Goal: Task Accomplishment & Management: Use online tool/utility

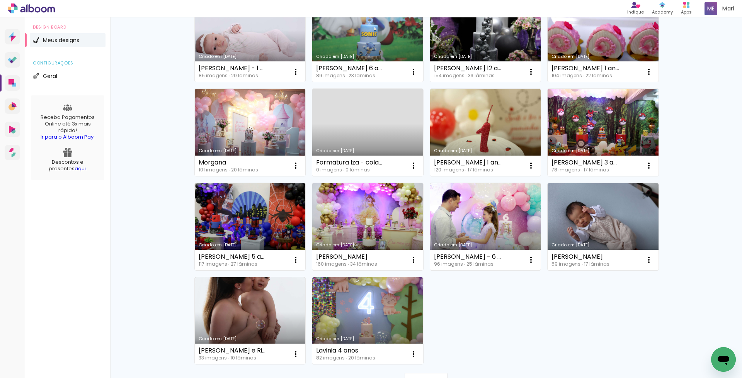
scroll to position [463, 0]
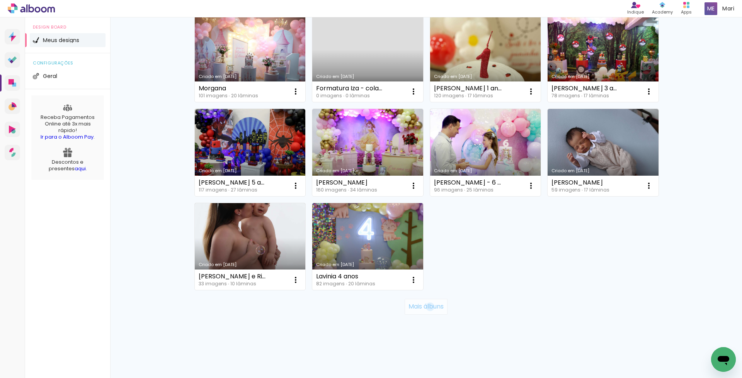
click at [0, 0] on slot "Mais álbuns" at bounding box center [0, 0] width 0 height 0
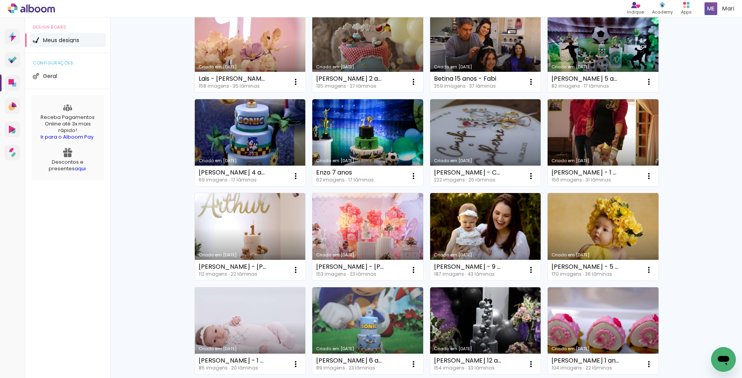
scroll to position [0, 0]
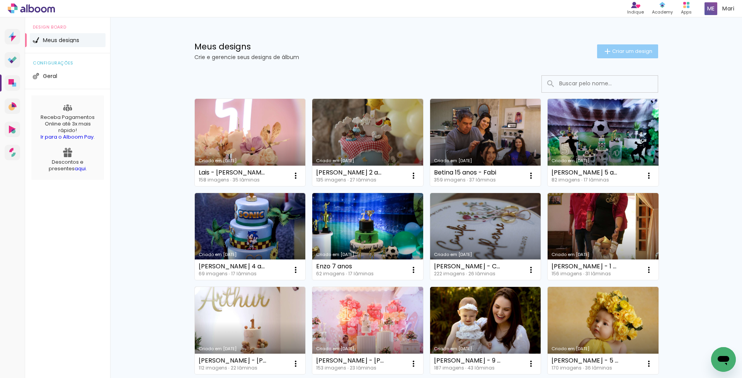
click at [622, 51] on span "Criar um design" at bounding box center [632, 51] width 40 height 5
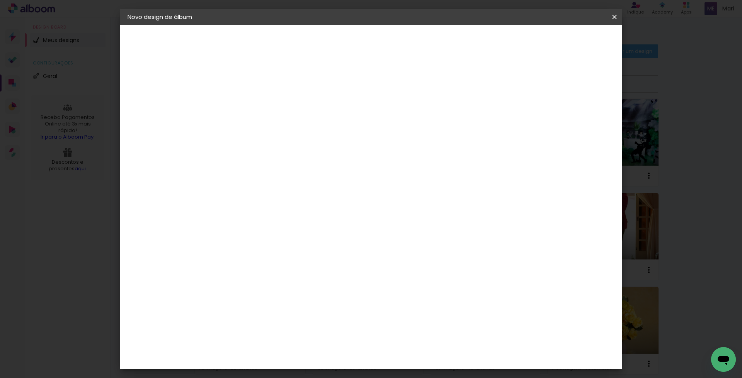
click at [254, 100] on input at bounding box center [254, 104] width 0 height 12
type input "[PERSON_NAME] 3 anos"
type paper-input "[PERSON_NAME] 3 anos"
click at [0, 0] on slot "Avançar" at bounding box center [0, 0] width 0 height 0
click at [394, 46] on paper-button "Avançar" at bounding box center [375, 40] width 38 height 13
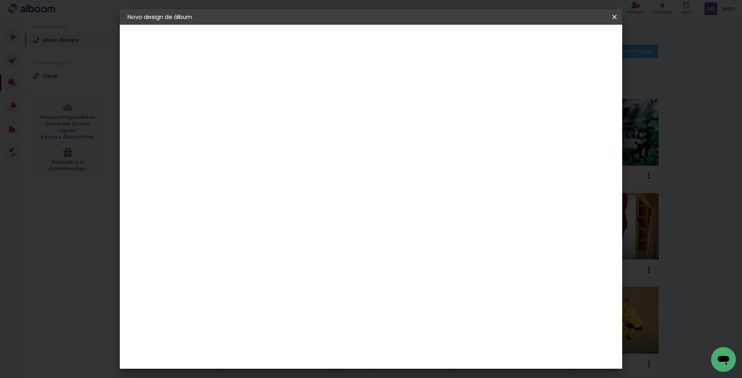
click at [0, 0] on slot "Avançar" at bounding box center [0, 0] width 0 height 0
click at [521, 83] on div at bounding box center [517, 83] width 7 height 7
type paper-checkbox "on"
click at [565, 39] on span "Iniciar design" at bounding box center [547, 40] width 35 height 5
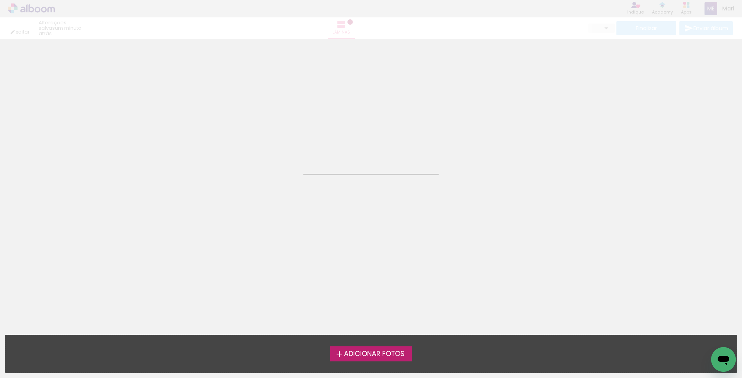
click at [367, 351] on span "Adicionar Fotos" at bounding box center [374, 354] width 61 height 7
click at [0, 0] on input "file" at bounding box center [0, 0] width 0 height 0
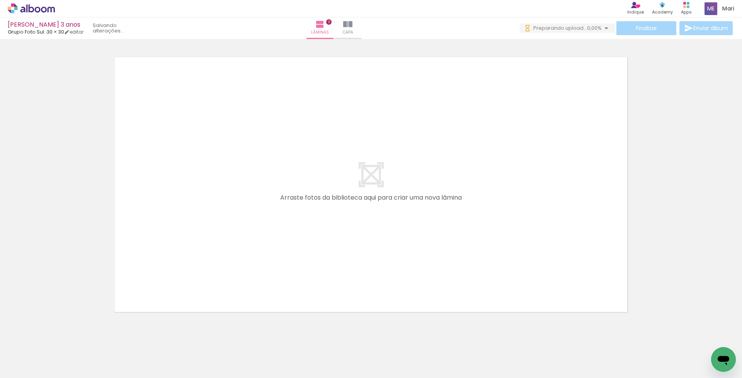
drag, startPoint x: 149, startPoint y: 292, endPoint x: 163, endPoint y: 269, distance: 27.2
click at [161, 272] on quentale-workspace at bounding box center [371, 189] width 742 height 378
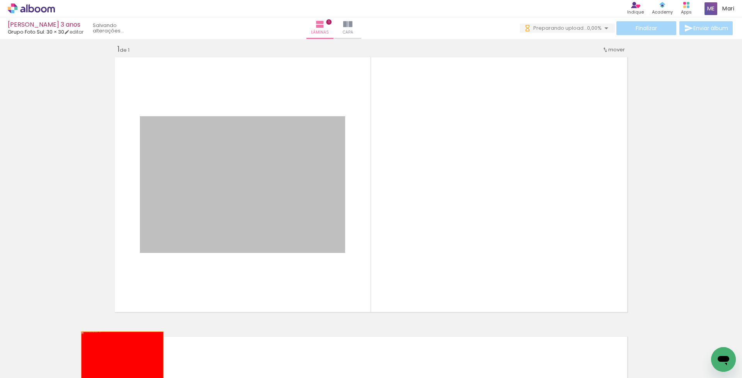
drag, startPoint x: 220, startPoint y: 221, endPoint x: 118, endPoint y: 360, distance: 172.7
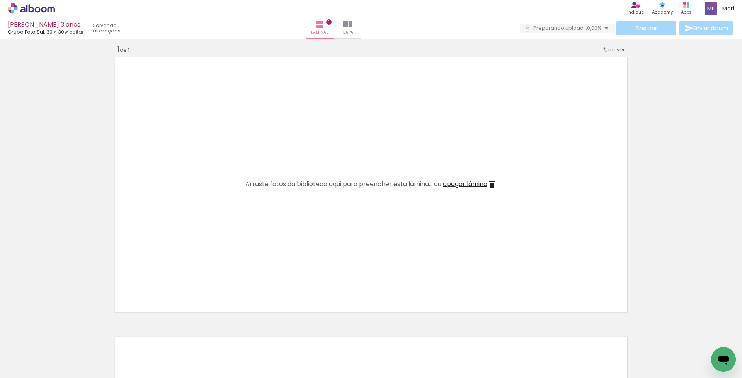
drag, startPoint x: 94, startPoint y: 355, endPoint x: 175, endPoint y: 240, distance: 140.3
click at [175, 240] on quentale-workspace at bounding box center [371, 189] width 742 height 378
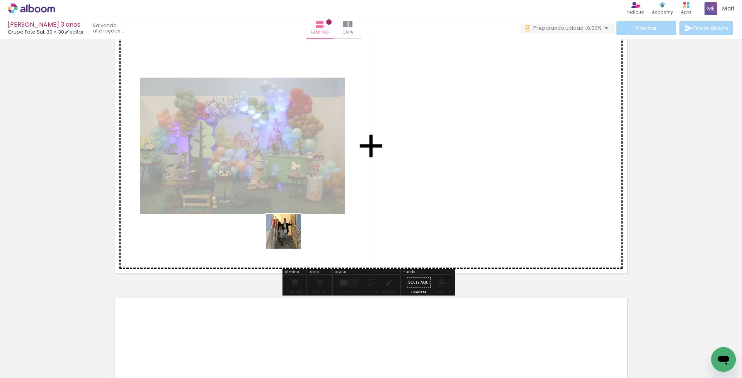
drag, startPoint x: 175, startPoint y: 357, endPoint x: 357, endPoint y: 207, distance: 236.8
click at [357, 207] on quentale-workspace at bounding box center [371, 189] width 742 height 378
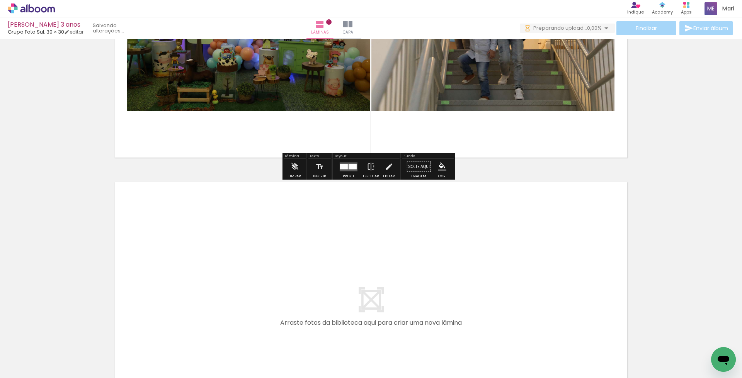
scroll to position [200, 0]
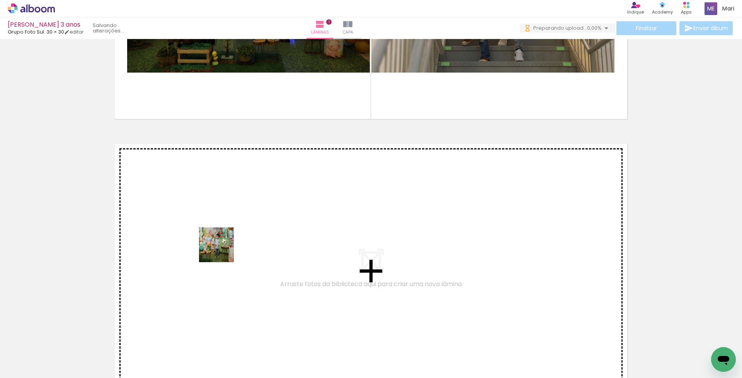
drag, startPoint x: 207, startPoint y: 348, endPoint x: 222, endPoint y: 251, distance: 98.5
click at [222, 251] on quentale-workspace at bounding box center [371, 189] width 742 height 378
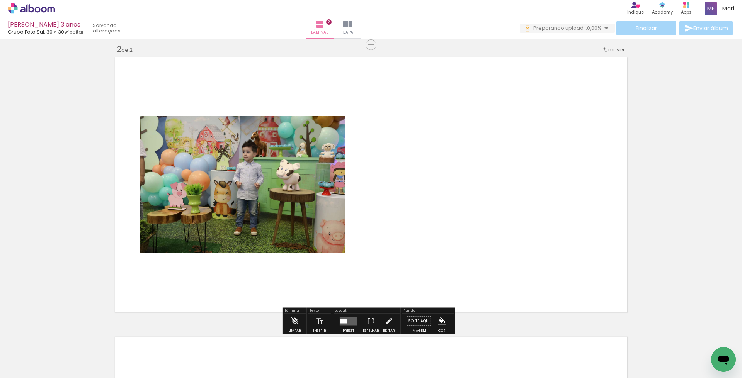
scroll to position [0, 0]
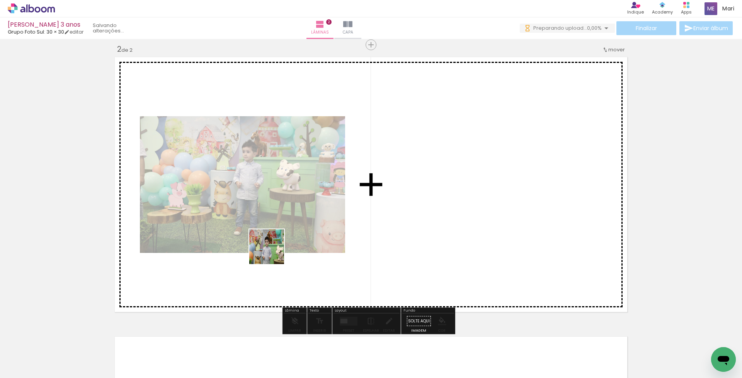
drag, startPoint x: 259, startPoint y: 356, endPoint x: 289, endPoint y: 313, distance: 52.7
click at [272, 226] on quentale-workspace at bounding box center [371, 189] width 742 height 378
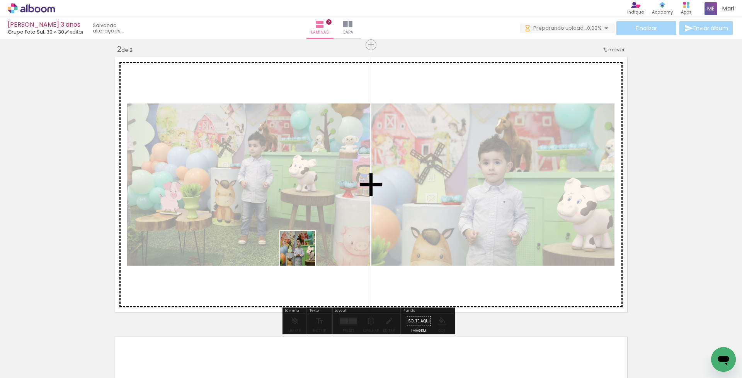
drag, startPoint x: 299, startPoint y: 350, endPoint x: 301, endPoint y: 239, distance: 111.2
click at [301, 239] on quentale-workspace at bounding box center [371, 189] width 742 height 378
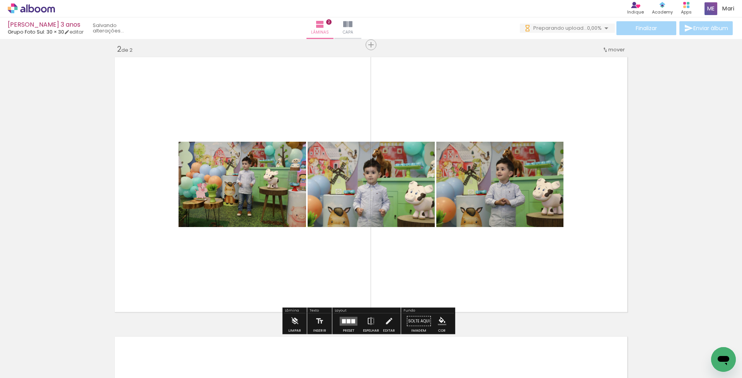
drag, startPoint x: 344, startPoint y: 354, endPoint x: 352, endPoint y: 265, distance: 89.2
click at [352, 265] on quentale-workspace at bounding box center [371, 189] width 742 height 378
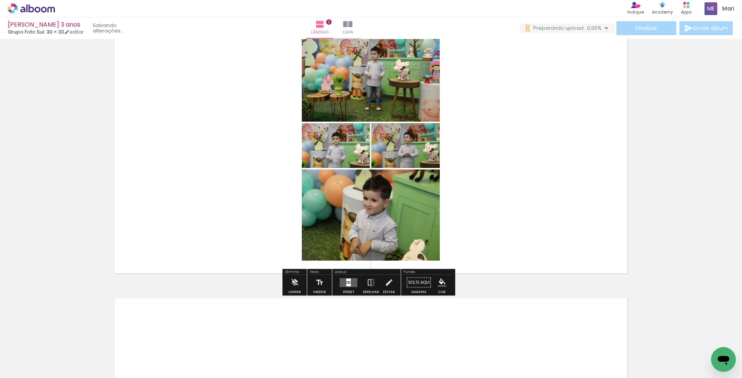
click at [342, 284] on quentale-layouter at bounding box center [348, 282] width 18 height 9
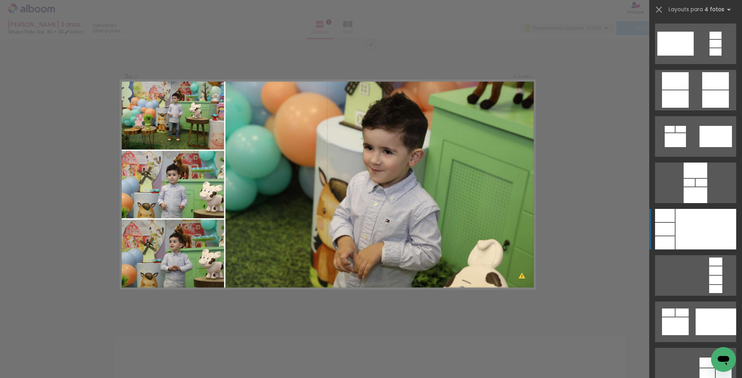
click at [692, 234] on div at bounding box center [705, 229] width 61 height 41
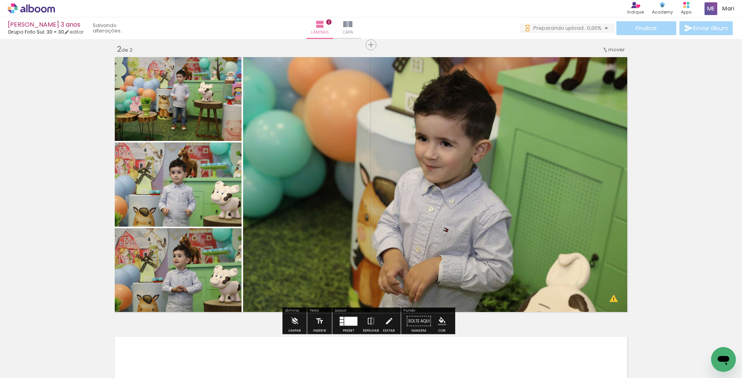
drag, startPoint x: 195, startPoint y: 258, endPoint x: 411, endPoint y: 215, distance: 220.6
click at [0, 0] on slot at bounding box center [0, 0] width 0 height 0
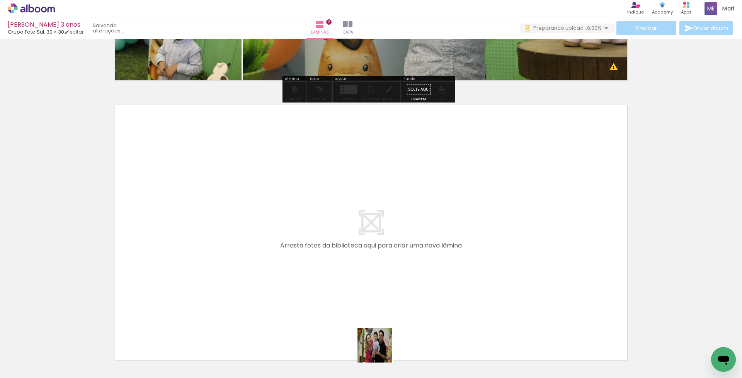
drag, startPoint x: 380, startPoint y: 351, endPoint x: 305, endPoint y: 263, distance: 115.6
click at [305, 263] on quentale-workspace at bounding box center [371, 189] width 742 height 378
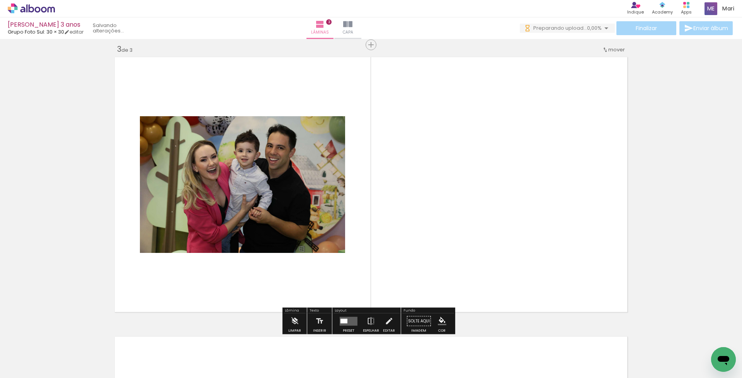
drag, startPoint x: 430, startPoint y: 356, endPoint x: 426, endPoint y: 240, distance: 115.9
click at [426, 240] on quentale-workspace at bounding box center [371, 189] width 742 height 378
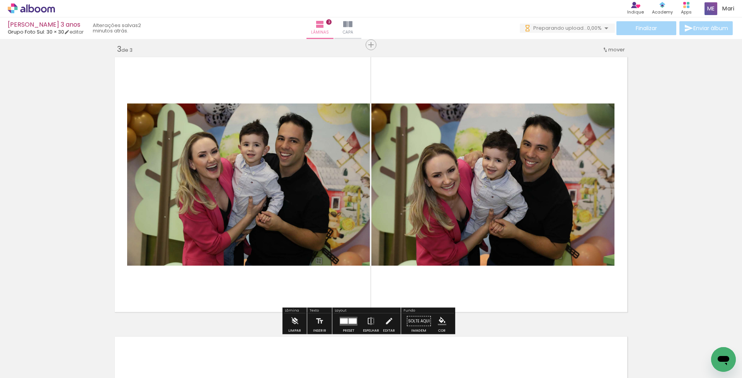
click at [348, 321] on div at bounding box center [352, 320] width 8 height 5
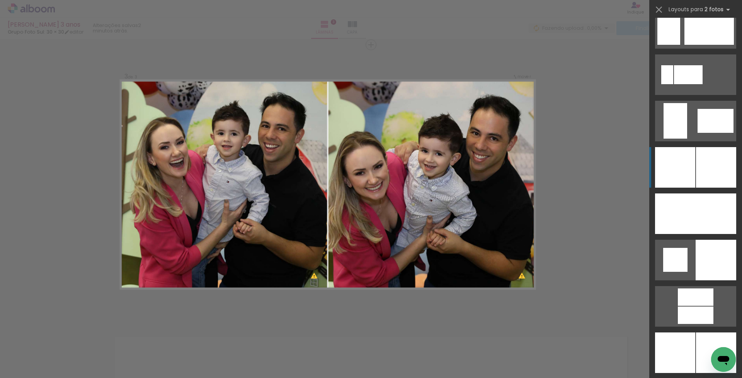
click at [704, 175] on div at bounding box center [716, 167] width 40 height 41
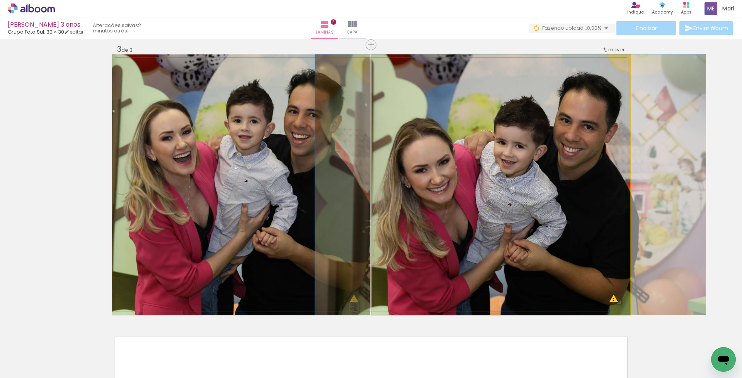
drag, startPoint x: 466, startPoint y: 222, endPoint x: 476, endPoint y: 221, distance: 9.7
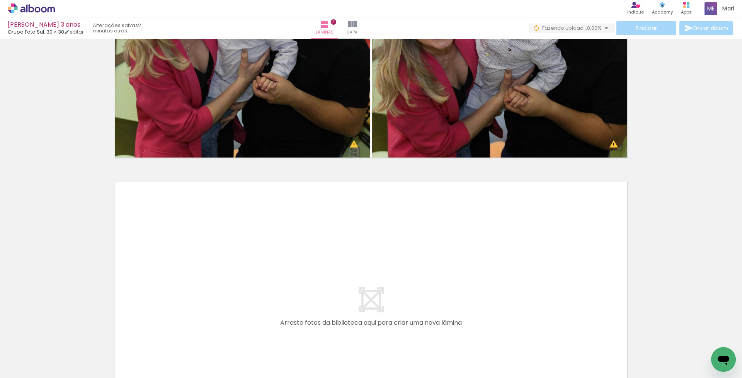
scroll to position [798, 0]
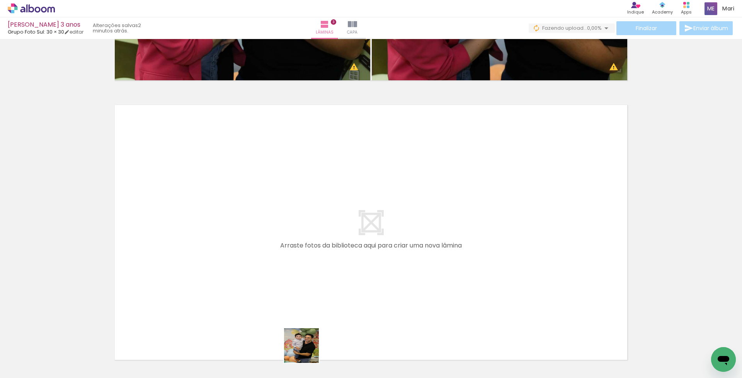
drag, startPoint x: 307, startPoint y: 351, endPoint x: 335, endPoint y: 340, distance: 30.5
click at [302, 235] on quentale-workspace at bounding box center [371, 189] width 742 height 378
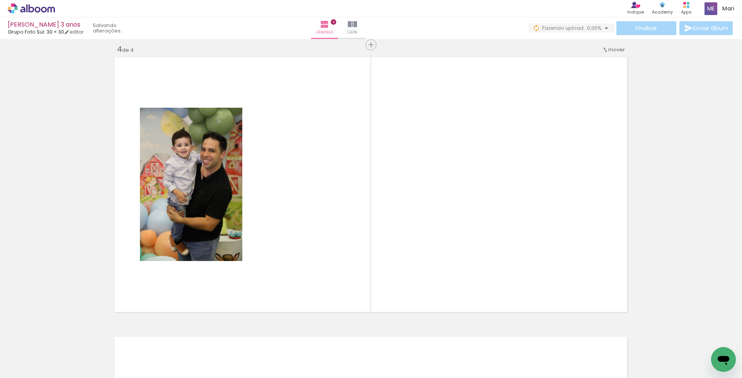
scroll to position [846, 0]
drag, startPoint x: 345, startPoint y: 353, endPoint x: 394, endPoint y: 328, distance: 55.4
click at [344, 224] on quentale-workspace at bounding box center [371, 189] width 742 height 378
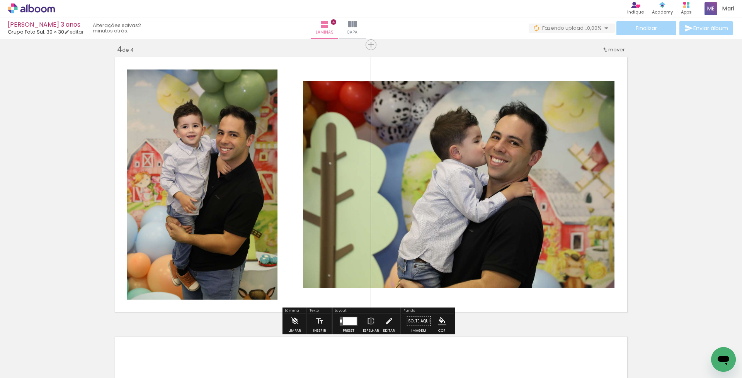
drag, startPoint x: 401, startPoint y: 261, endPoint x: 430, endPoint y: 351, distance: 95.0
click at [401, 246] on quentale-workspace at bounding box center [371, 189] width 742 height 378
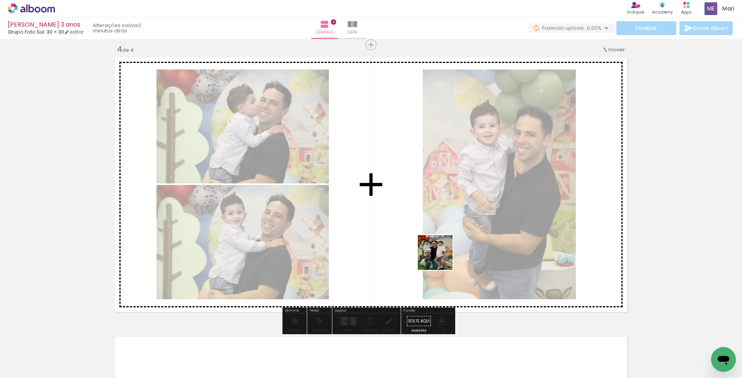
drag, startPoint x: 441, startPoint y: 258, endPoint x: 441, endPoint y: 230, distance: 28.6
click at [441, 230] on quentale-workspace at bounding box center [371, 189] width 742 height 378
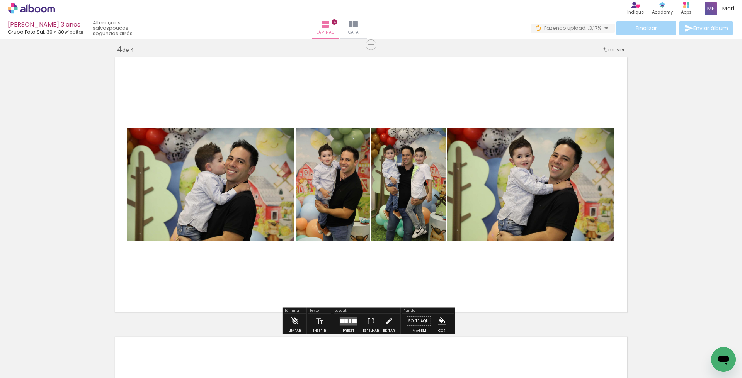
click at [345, 320] on div at bounding box center [346, 321] width 2 height 4
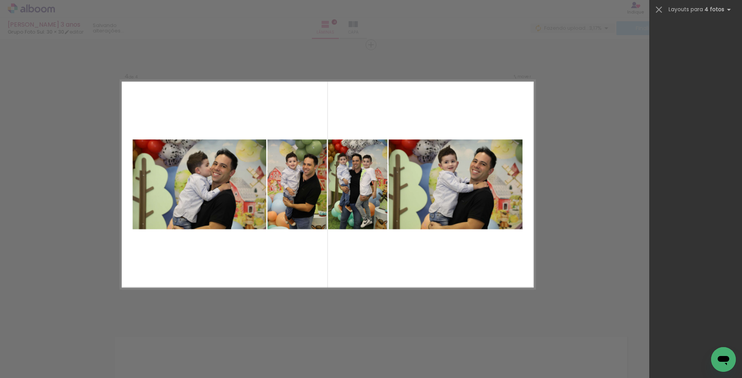
scroll to position [0, 0]
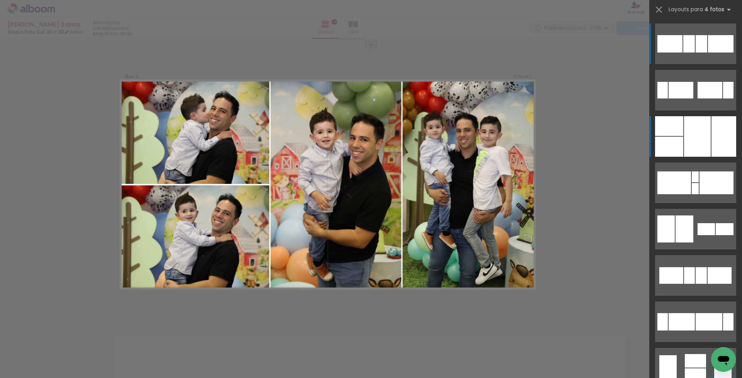
click at [698, 128] on div at bounding box center [697, 136] width 27 height 41
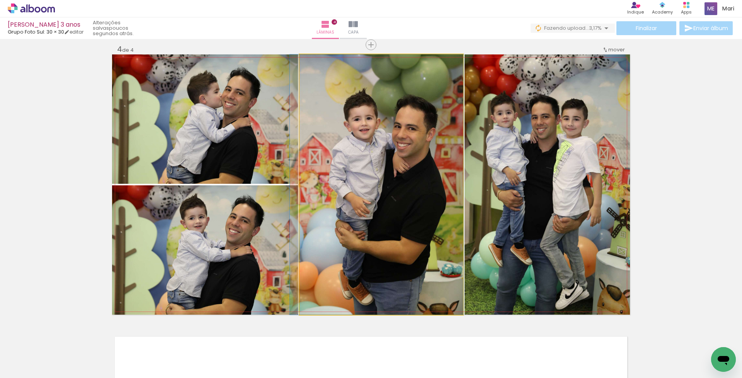
drag, startPoint x: 374, startPoint y: 242, endPoint x: 367, endPoint y: 240, distance: 7.5
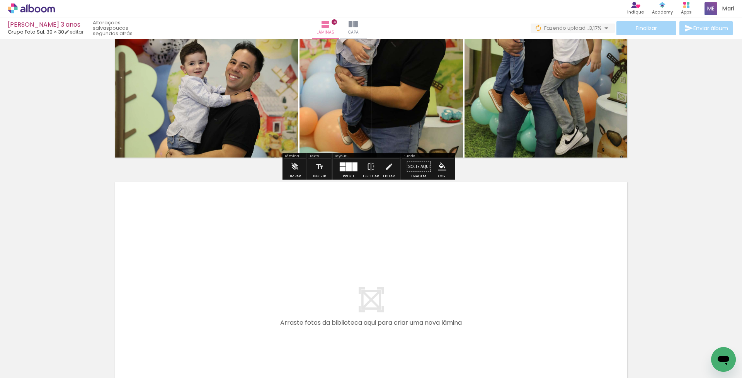
scroll to position [1116, 0]
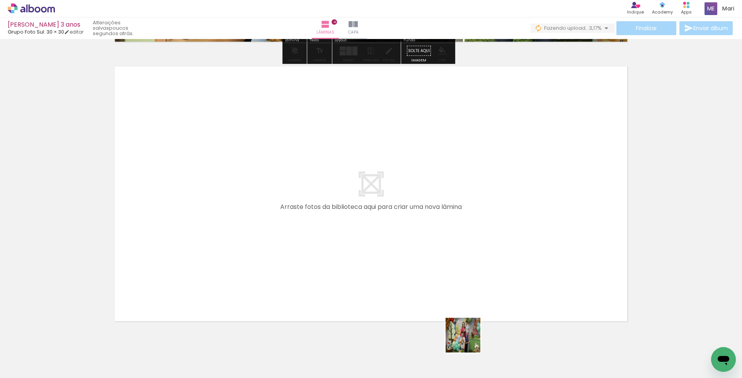
drag, startPoint x: 468, startPoint y: 341, endPoint x: 497, endPoint y: 331, distance: 30.5
click at [377, 222] on quentale-workspace at bounding box center [371, 189] width 742 height 378
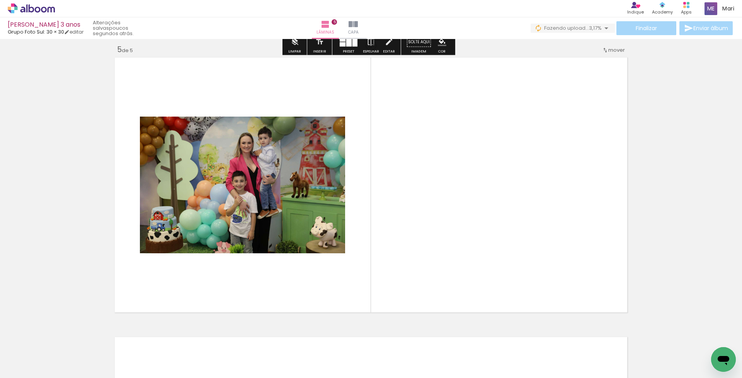
scroll to position [1125, 0]
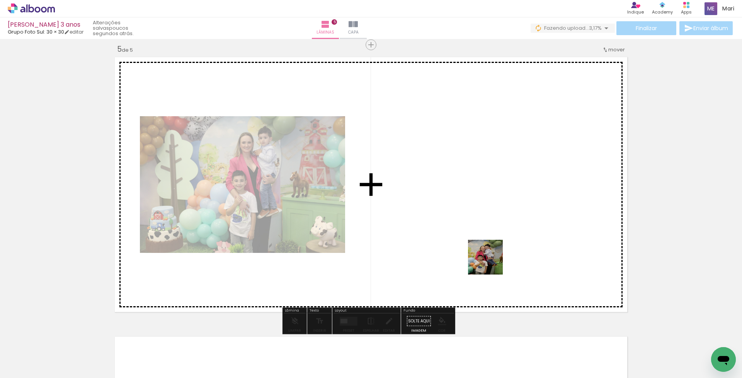
drag, startPoint x: 491, startPoint y: 263, endPoint x: 469, endPoint y: 217, distance: 50.8
click at [468, 221] on quentale-workspace at bounding box center [371, 189] width 742 height 378
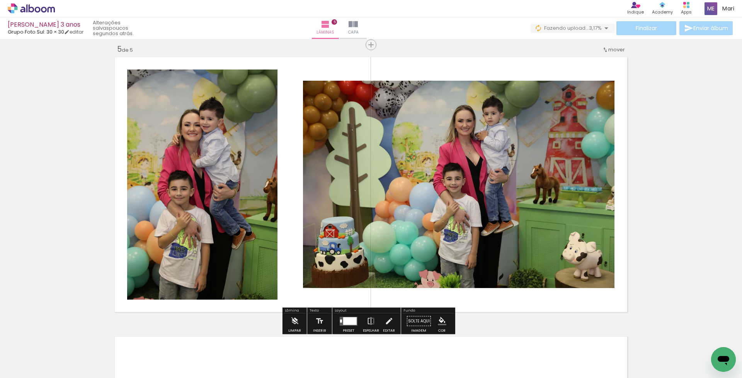
scroll to position [1164, 0]
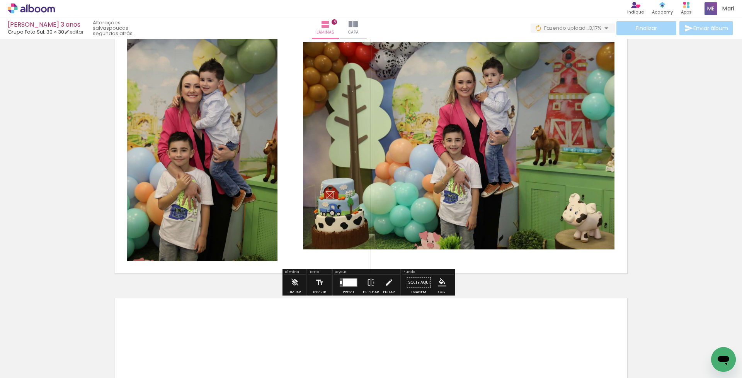
click at [350, 284] on div at bounding box center [350, 282] width 14 height 8
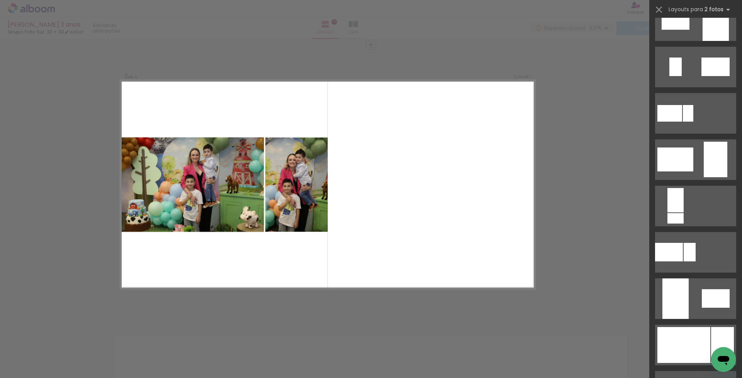
scroll to position [232, 0]
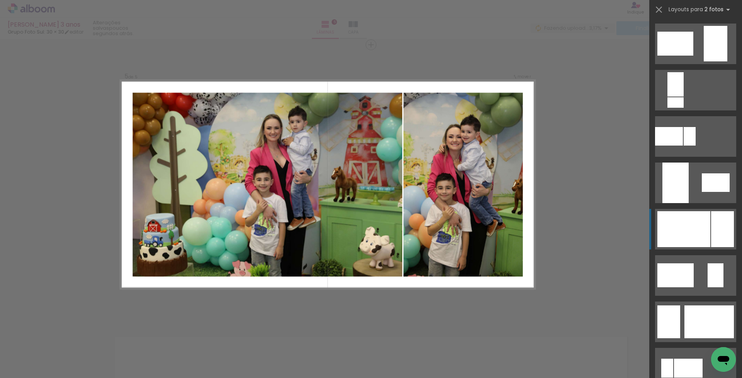
click at [711, 221] on div at bounding box center [722, 229] width 23 height 36
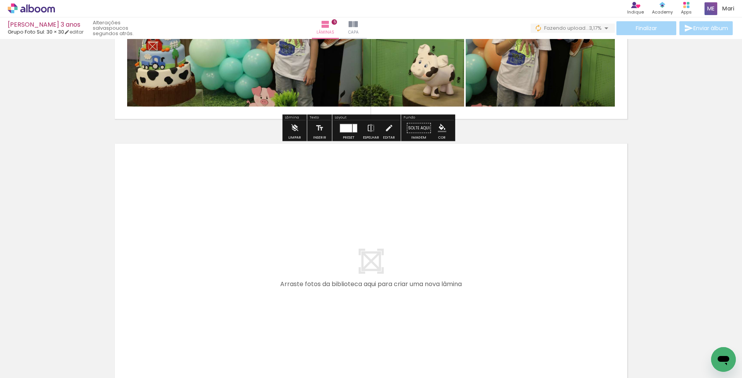
scroll to position [1357, 0]
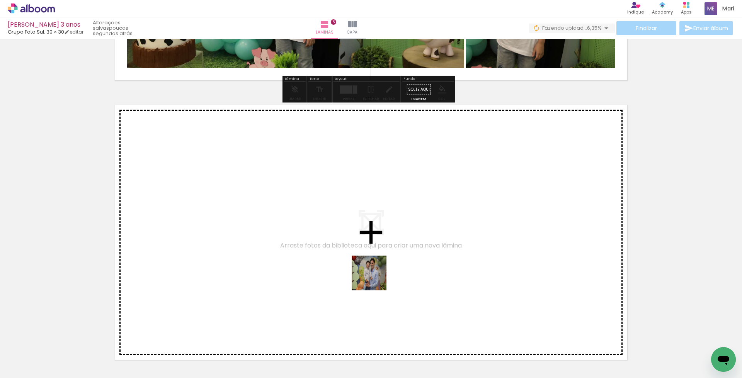
drag, startPoint x: 375, startPoint y: 279, endPoint x: 362, endPoint y: 252, distance: 29.7
click at [362, 252] on quentale-workspace at bounding box center [371, 189] width 742 height 378
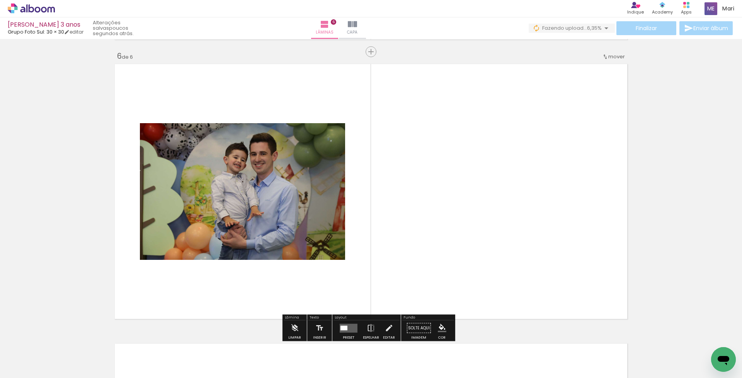
scroll to position [1405, 0]
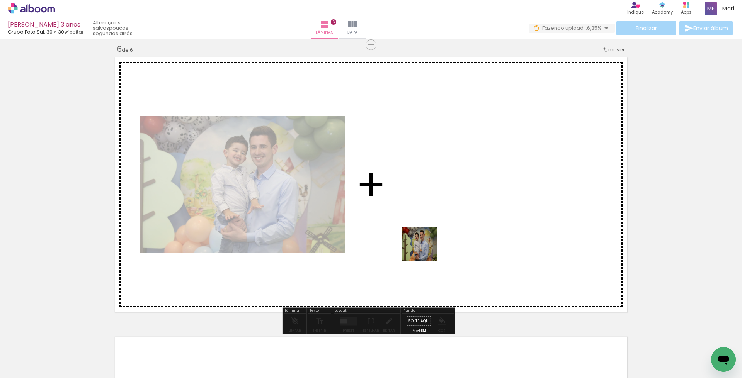
drag, startPoint x: 426, startPoint y: 277, endPoint x: 425, endPoint y: 250, distance: 27.4
click at [425, 250] on quentale-workspace at bounding box center [371, 189] width 742 height 378
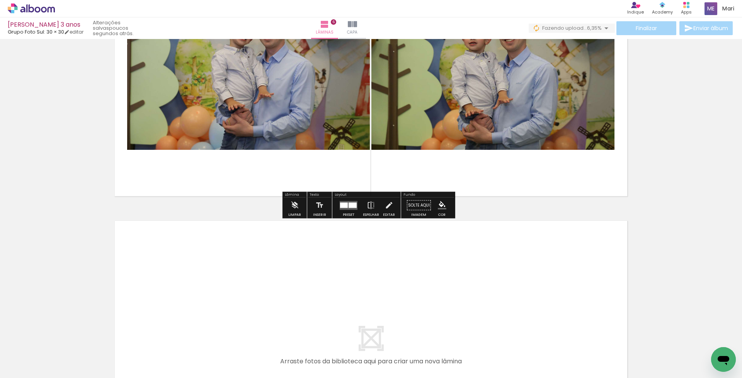
scroll to position [1598, 0]
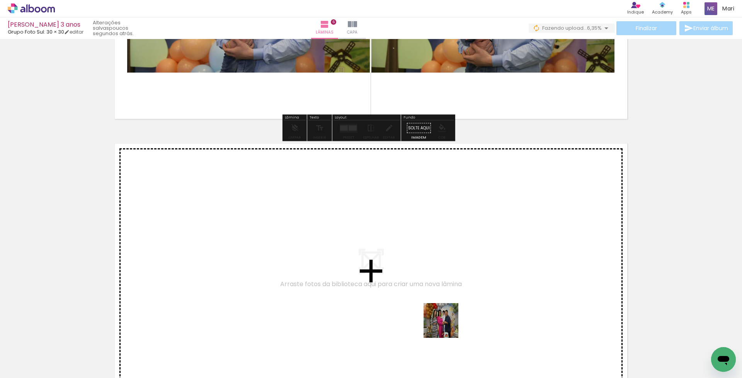
drag, startPoint x: 450, startPoint y: 334, endPoint x: 485, endPoint y: 341, distance: 35.5
click at [389, 268] on quentale-workspace at bounding box center [371, 189] width 742 height 378
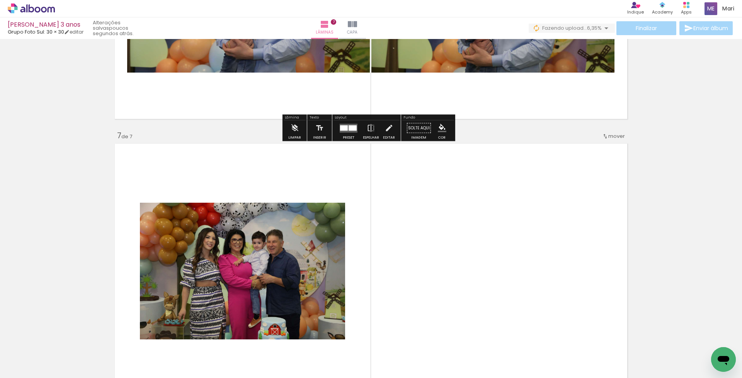
scroll to position [1685, 0]
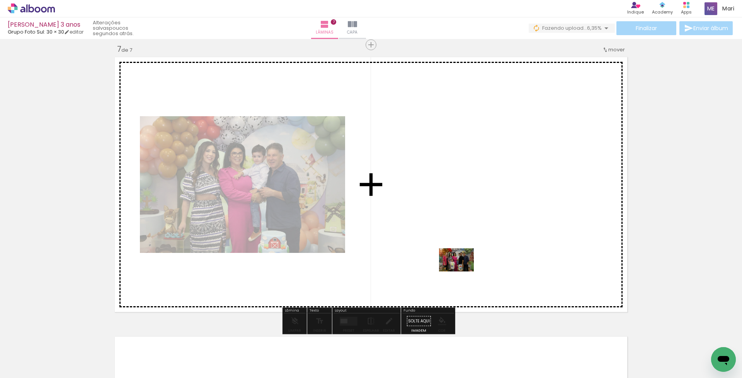
drag, startPoint x: 504, startPoint y: 356, endPoint x: 459, endPoint y: 266, distance: 100.2
click at [459, 267] on quentale-workspace at bounding box center [371, 189] width 742 height 378
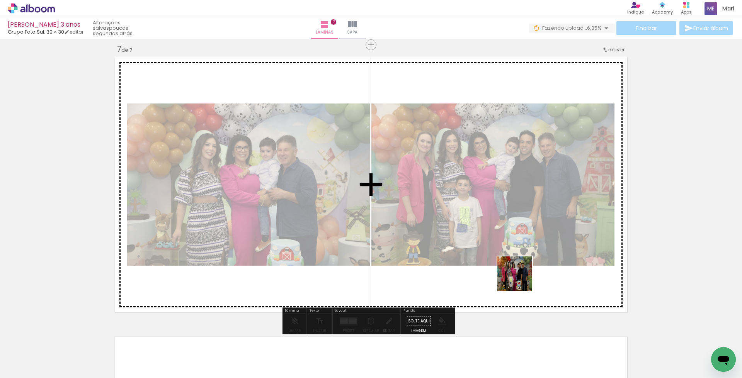
drag, startPoint x: 533, startPoint y: 306, endPoint x: 512, endPoint y: 263, distance: 47.7
click at [514, 267] on quentale-workspace at bounding box center [371, 189] width 742 height 378
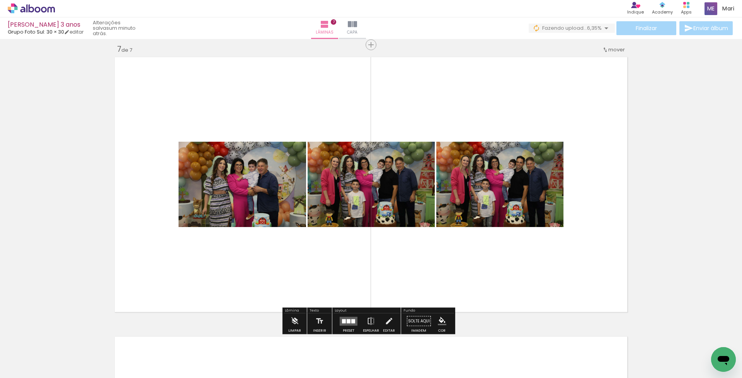
click at [344, 321] on quentale-layouter at bounding box center [348, 321] width 18 height 9
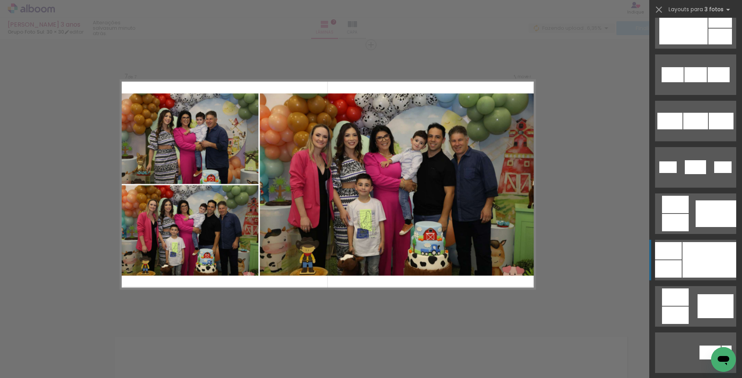
scroll to position [463, 0]
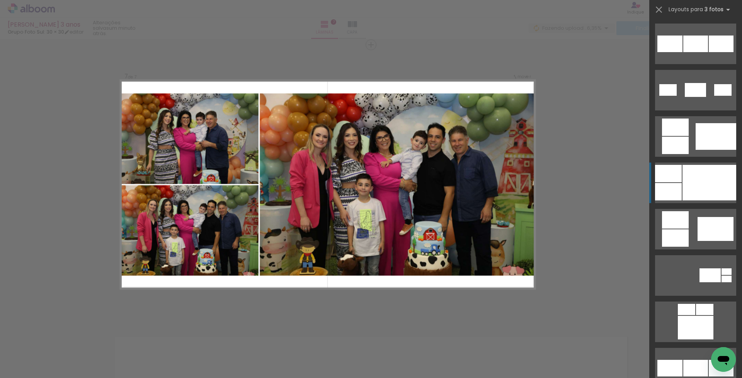
click at [707, 180] on div at bounding box center [709, 183] width 54 height 36
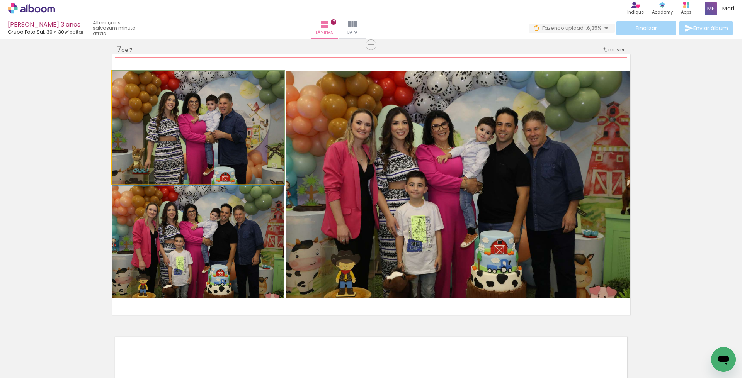
drag, startPoint x: 236, startPoint y: 145, endPoint x: 234, endPoint y: 159, distance: 13.6
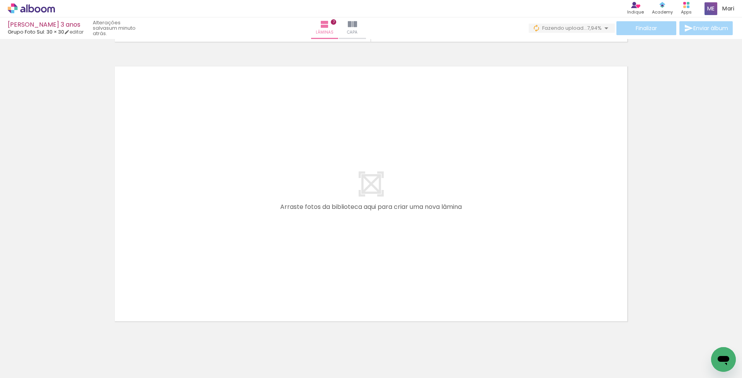
scroll to position [0, 607]
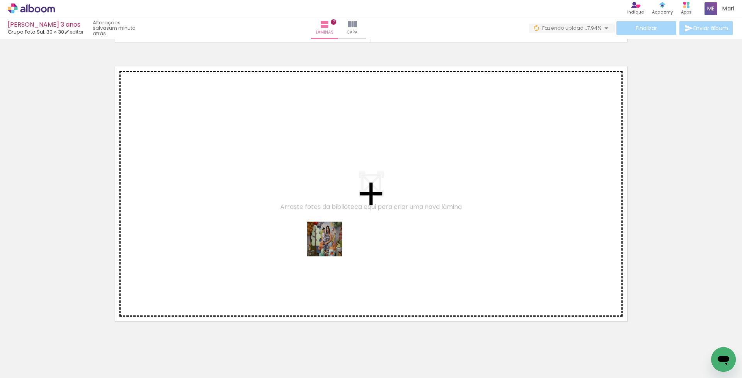
drag, startPoint x: 344, startPoint y: 300, endPoint x: 378, endPoint y: 340, distance: 52.7
click at [328, 239] on quentale-workspace at bounding box center [371, 189] width 742 height 378
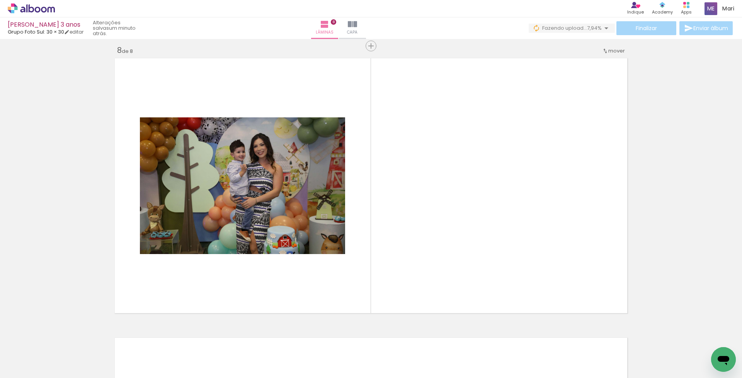
scroll to position [1964, 0]
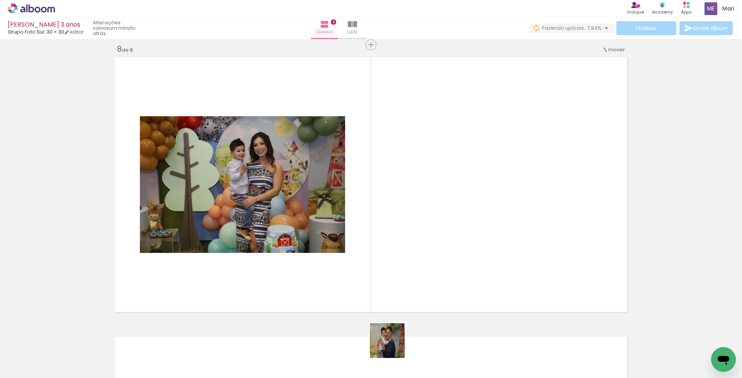
drag, startPoint x: 393, startPoint y: 346, endPoint x: 412, endPoint y: 261, distance: 87.2
click at [412, 261] on quentale-workspace at bounding box center [371, 189] width 742 height 378
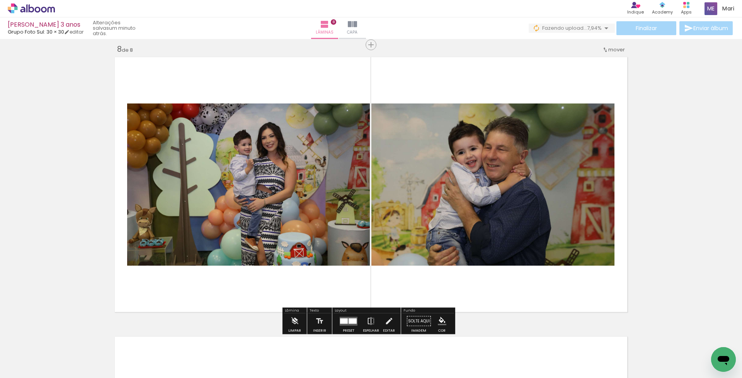
click at [348, 318] on div at bounding box center [352, 320] width 8 height 5
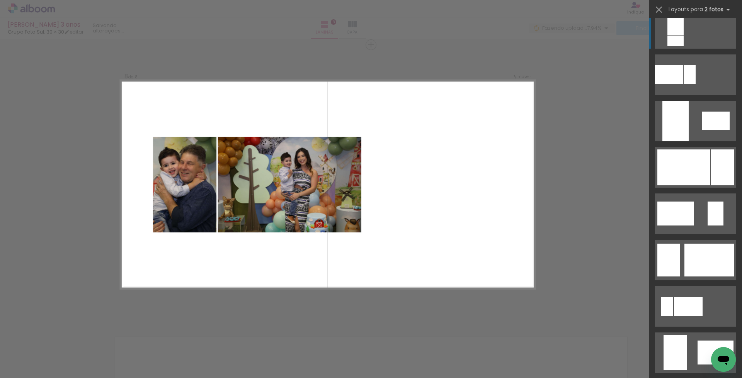
scroll to position [1699, 0]
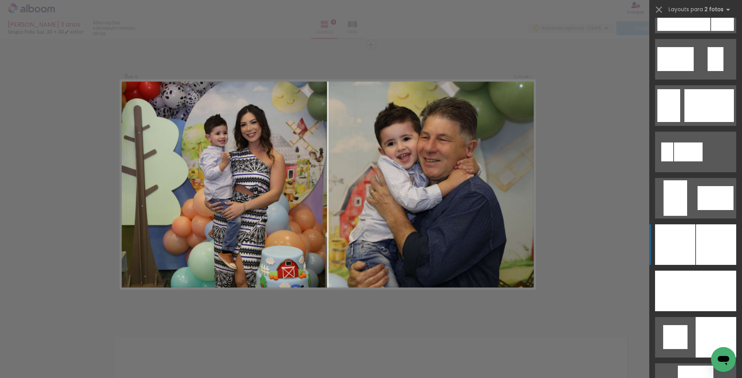
click at [716, 243] on div at bounding box center [716, 244] width 40 height 41
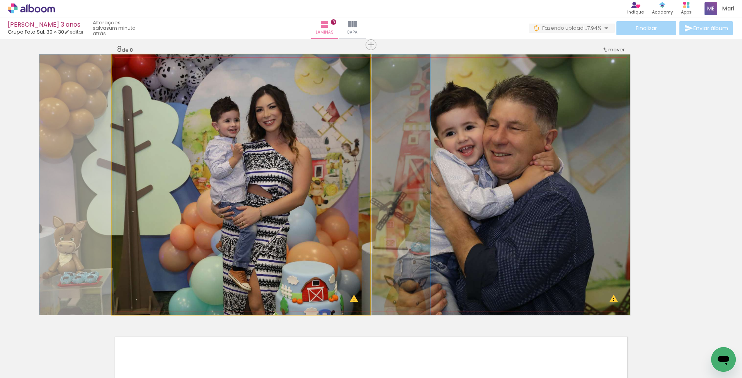
drag, startPoint x: 288, startPoint y: 213, endPoint x: 282, endPoint y: 213, distance: 6.2
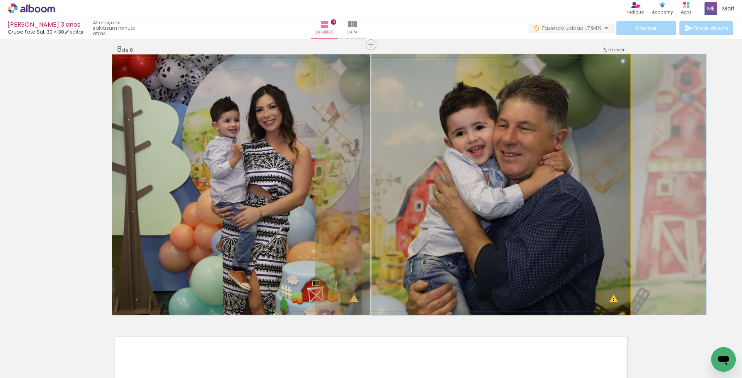
drag, startPoint x: 433, startPoint y: 212, endPoint x: 444, endPoint y: 212, distance: 10.8
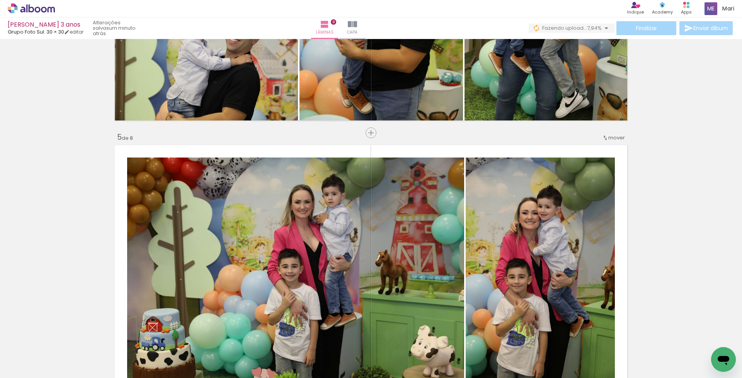
scroll to position [0, 879]
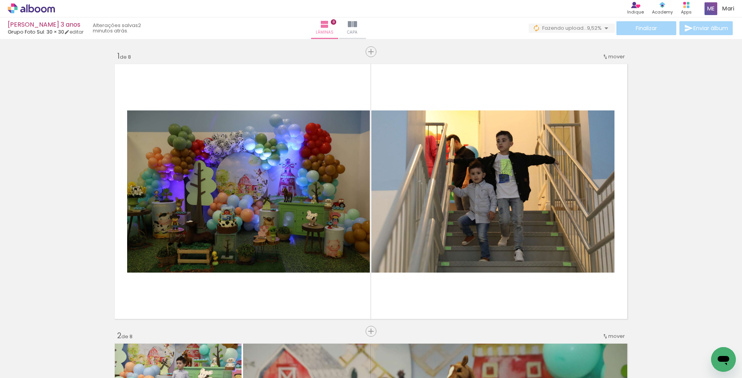
scroll to position [1037, 0]
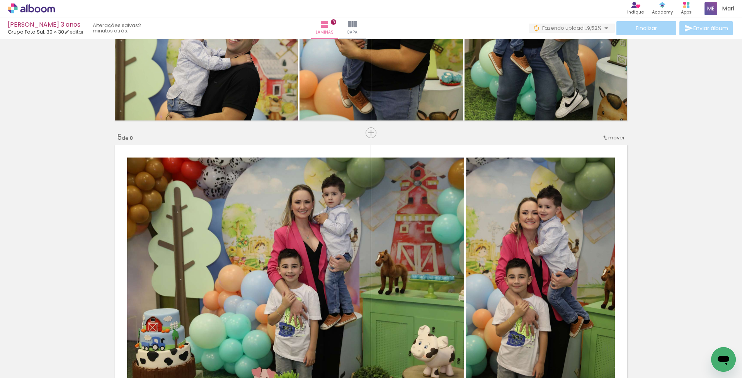
click at [385, 244] on quentale-workspace at bounding box center [371, 189] width 742 height 378
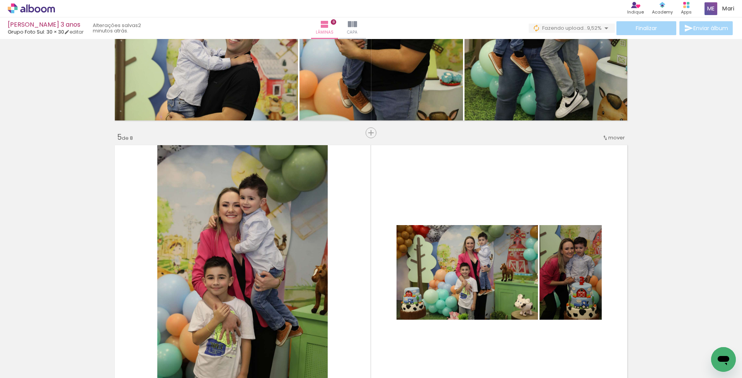
scroll to position [0, 879]
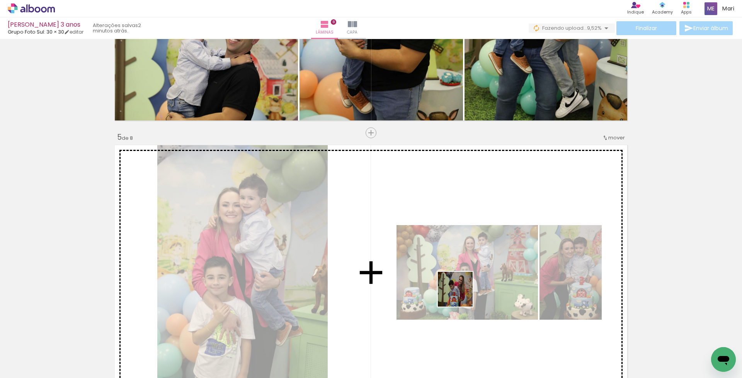
drag, startPoint x: 461, startPoint y: 295, endPoint x: 498, endPoint y: 355, distance: 70.6
click at [461, 262] on quentale-workspace at bounding box center [371, 189] width 742 height 378
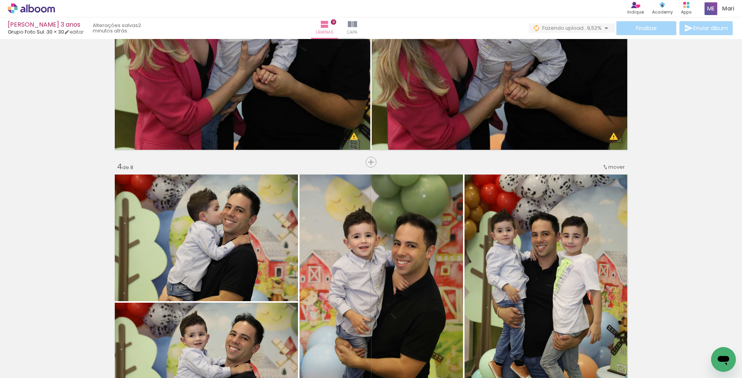
scroll to position [574, 0]
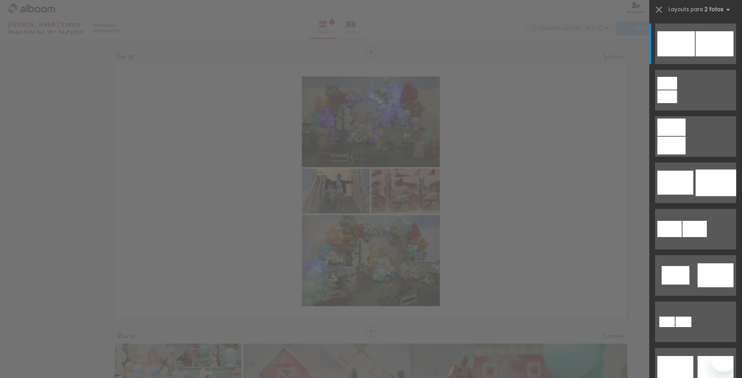
click at [0, 0] on div "Aline Gasparetto - Lucas 3 anos Grupo Foto Sul: 30 × 30 editar Lâminas 20 Capa …" at bounding box center [0, 0] width 0 height 0
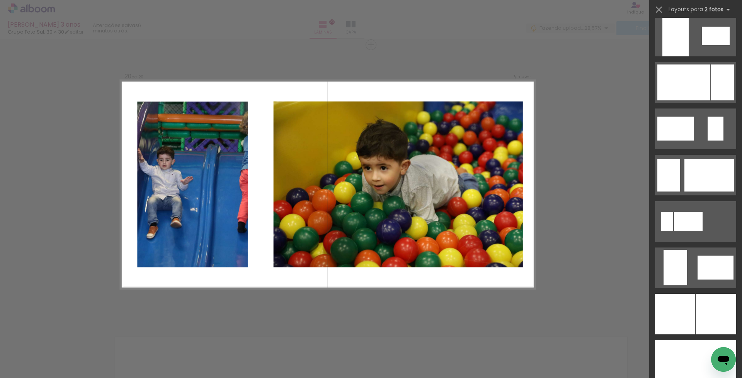
scroll to position [1668, 0]
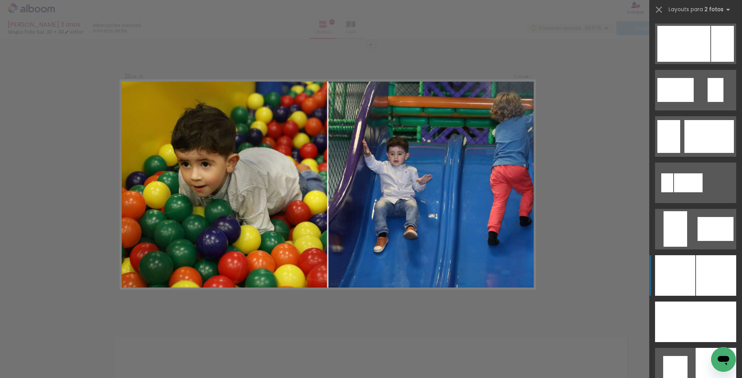
click at [696, 266] on div at bounding box center [716, 275] width 40 height 41
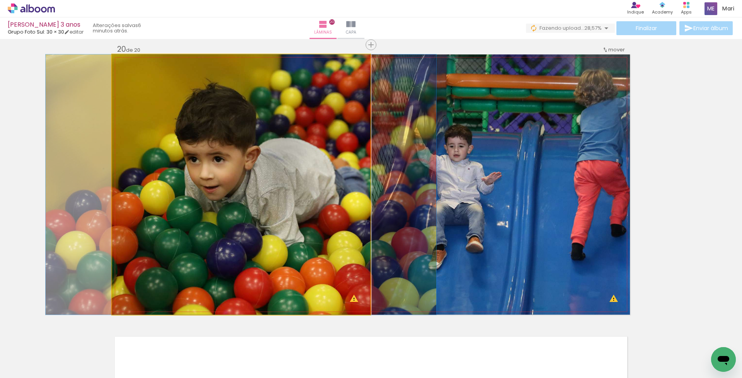
click at [308, 236] on quentale-photo at bounding box center [241, 184] width 258 height 260
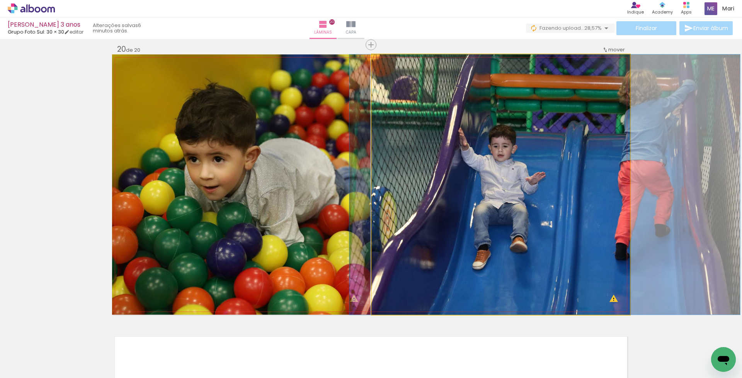
drag, startPoint x: 478, startPoint y: 227, endPoint x: 526, endPoint y: 226, distance: 48.3
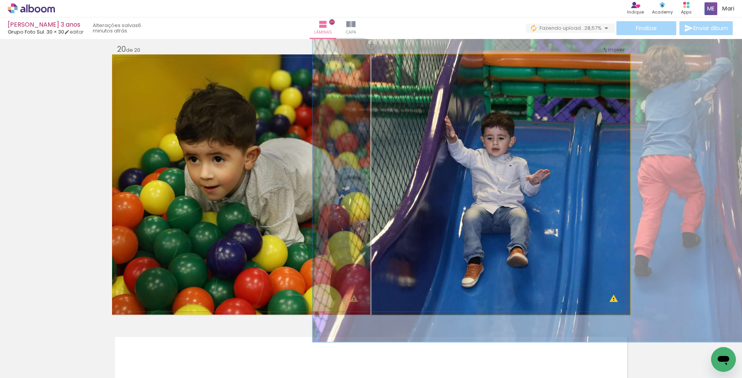
drag, startPoint x: 391, startPoint y: 62, endPoint x: 396, endPoint y: 62, distance: 5.0
type paper-slider "127"
click at [396, 62] on div at bounding box center [395, 62] width 7 height 7
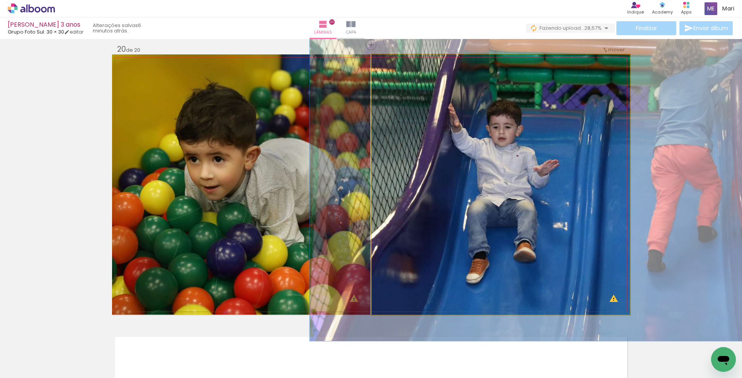
drag, startPoint x: 483, startPoint y: 136, endPoint x: 490, endPoint y: 129, distance: 10.1
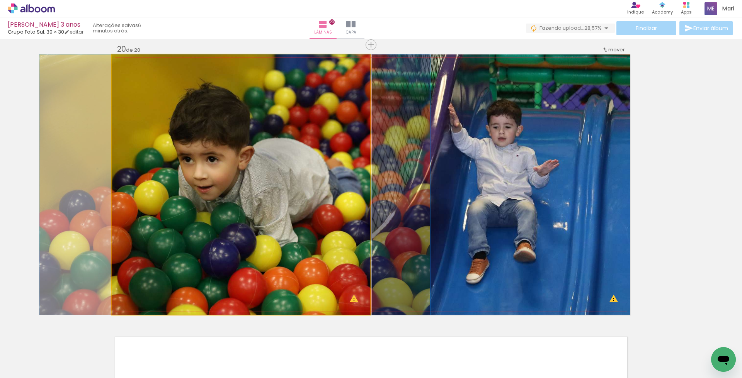
drag, startPoint x: 299, startPoint y: 171, endPoint x: 293, endPoint y: 173, distance: 7.0
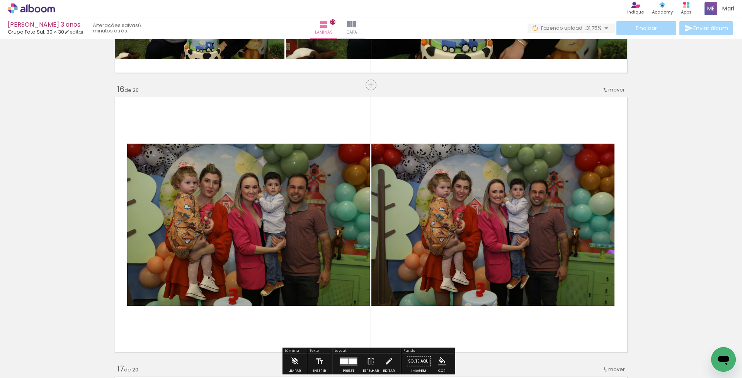
scroll to position [4277, 0]
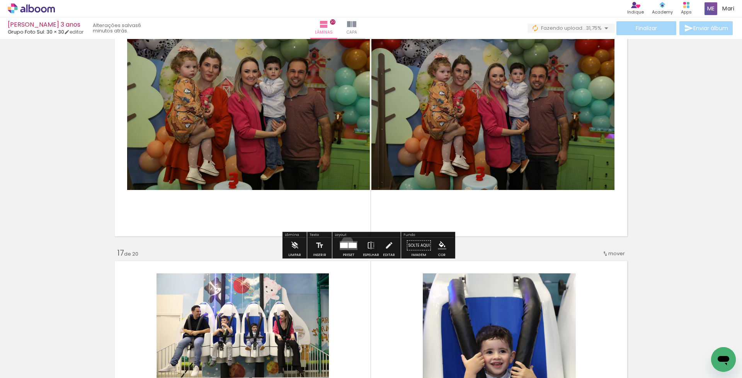
click at [345, 242] on quentale-layouter at bounding box center [348, 245] width 18 height 9
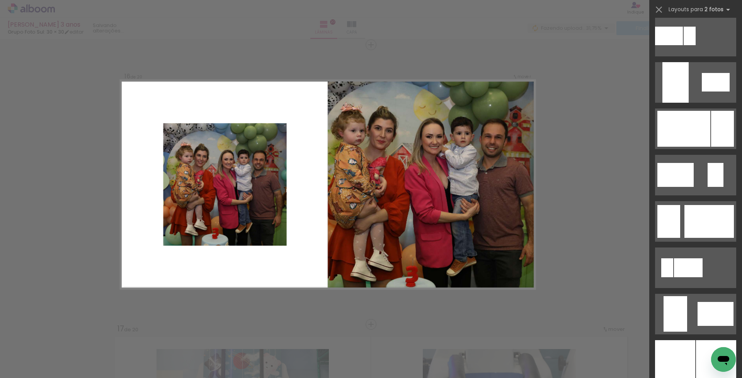
scroll to position [1854, 0]
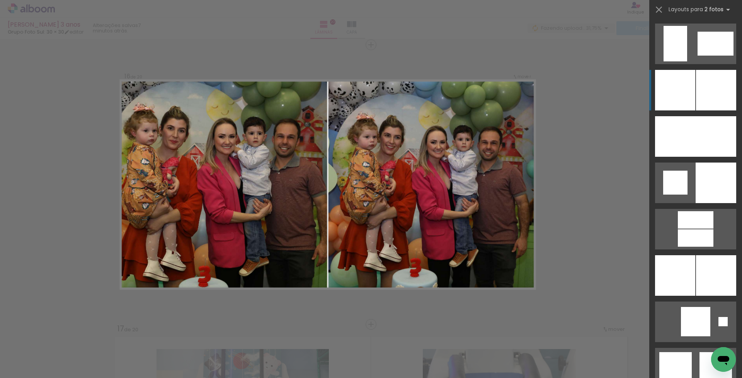
click at [704, 94] on div at bounding box center [716, 90] width 40 height 41
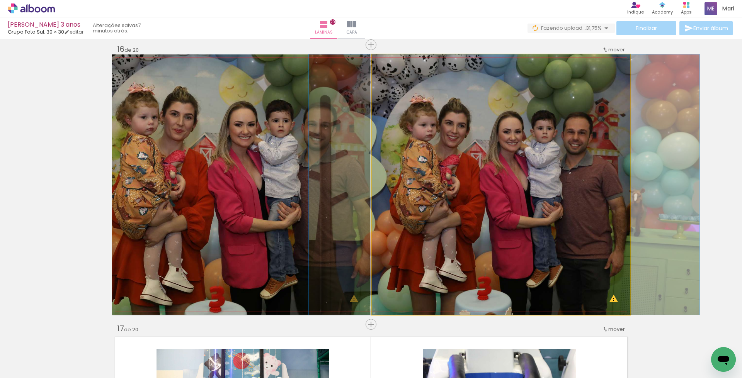
drag, startPoint x: 569, startPoint y: 209, endPoint x: 342, endPoint y: 234, distance: 228.5
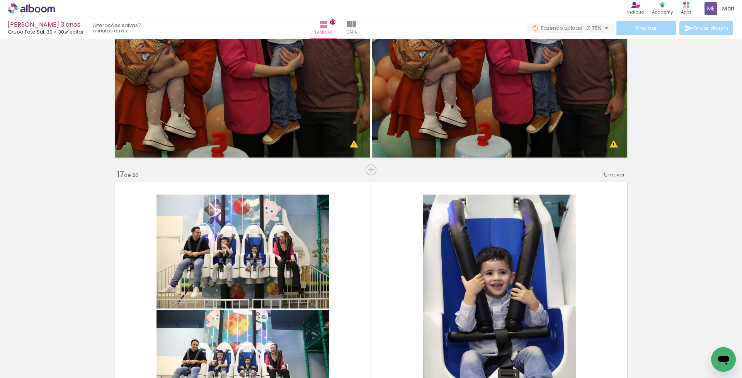
scroll to position [4510, 0]
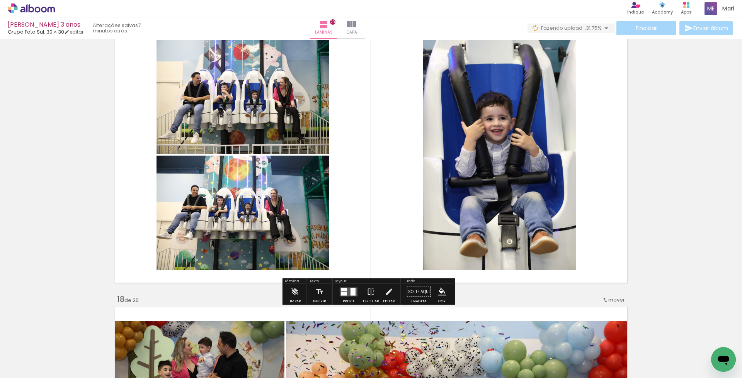
click at [343, 290] on div at bounding box center [344, 289] width 6 height 3
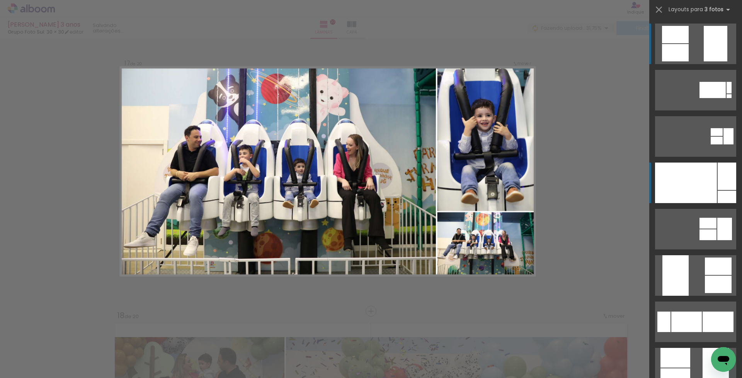
scroll to position [4481, 0]
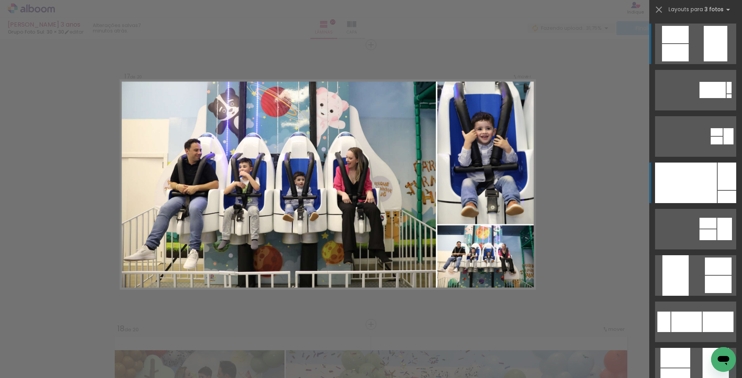
click at [689, 182] on div at bounding box center [686, 183] width 62 height 41
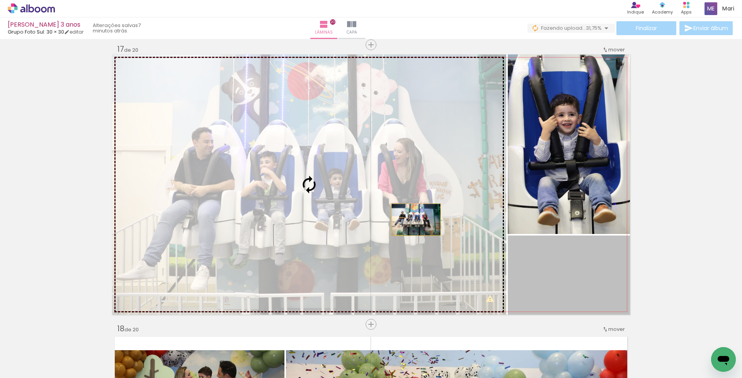
drag, startPoint x: 546, startPoint y: 278, endPoint x: 403, endPoint y: 217, distance: 155.2
click at [0, 0] on slot at bounding box center [0, 0] width 0 height 0
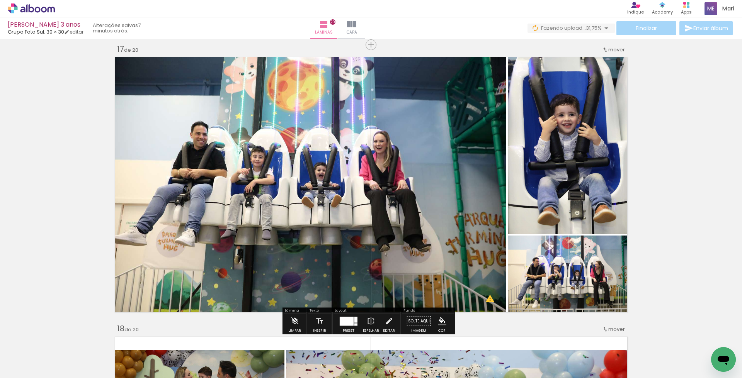
click at [367, 322] on iron-icon at bounding box center [371, 321] width 8 height 15
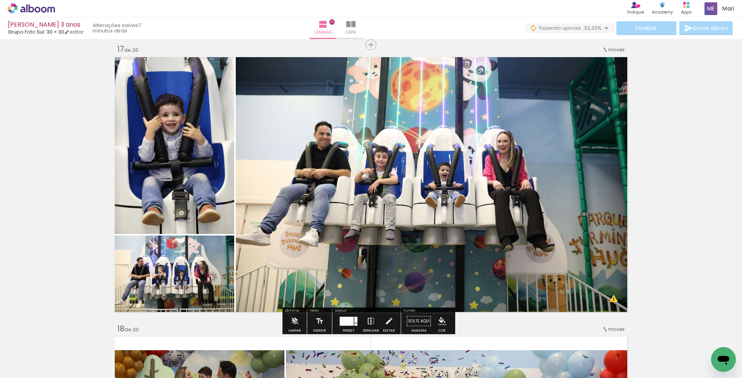
click at [369, 321] on iron-icon at bounding box center [371, 321] width 8 height 15
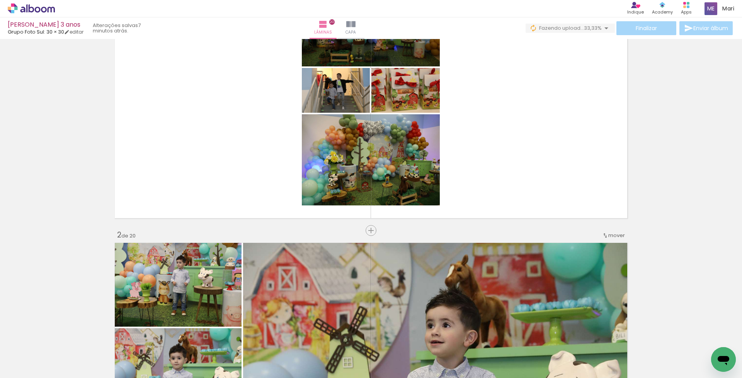
scroll to position [0, 0]
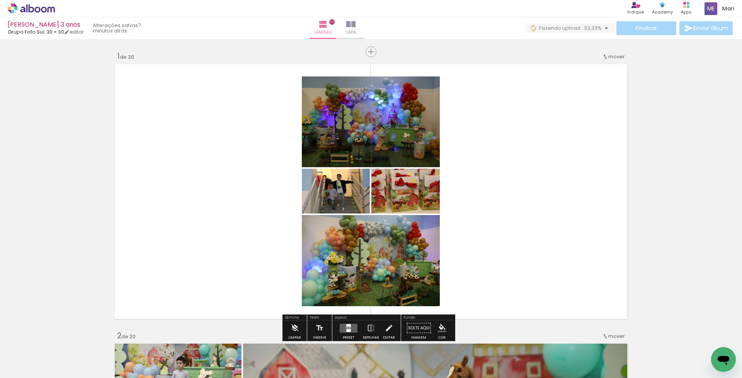
click at [349, 327] on quentale-layouter at bounding box center [348, 328] width 18 height 9
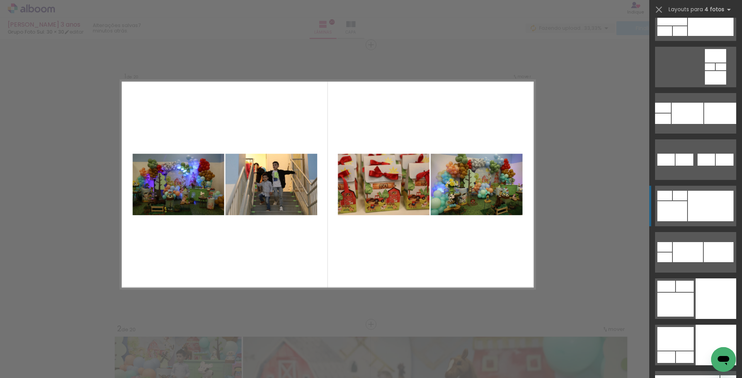
scroll to position [3437, 0]
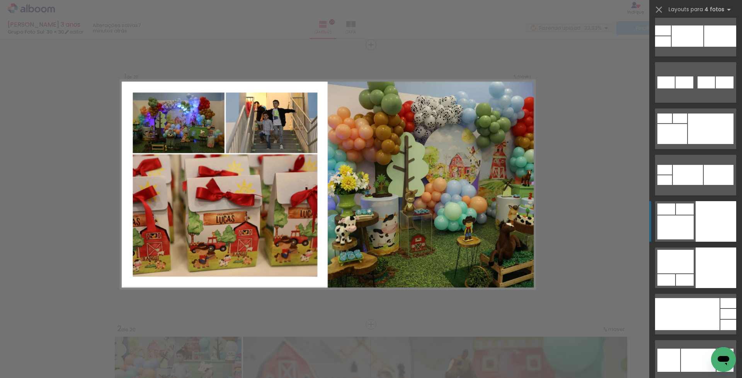
click at [713, 229] on div at bounding box center [715, 221] width 41 height 41
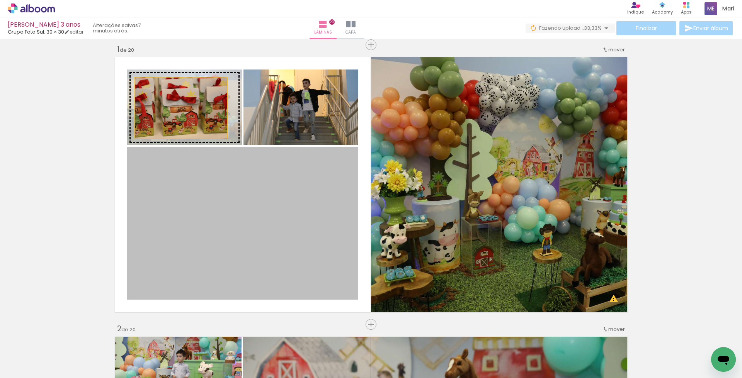
drag, startPoint x: 260, startPoint y: 237, endPoint x: 178, endPoint y: 108, distance: 152.5
click at [0, 0] on slot at bounding box center [0, 0] width 0 height 0
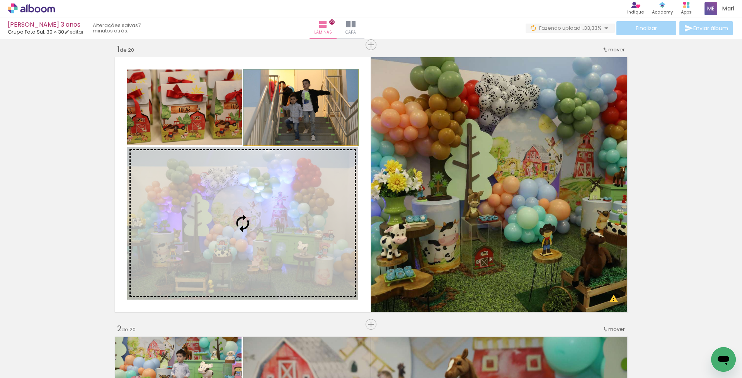
drag, startPoint x: 349, startPoint y: 148, endPoint x: 495, endPoint y: 186, distance: 150.9
click at [0, 0] on slot at bounding box center [0, 0] width 0 height 0
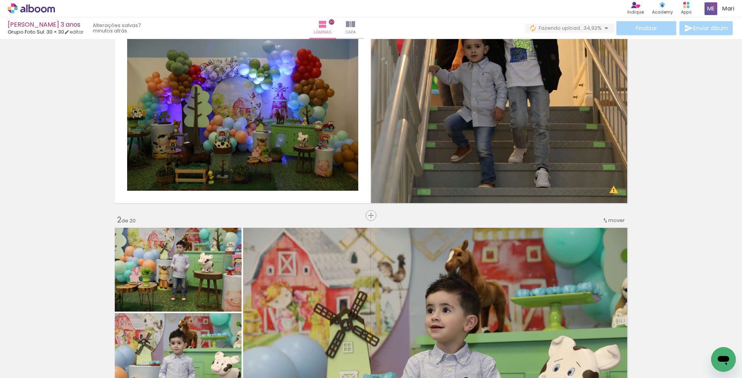
scroll to position [0, 0]
